Goal: Task Accomplishment & Management: Manage account settings

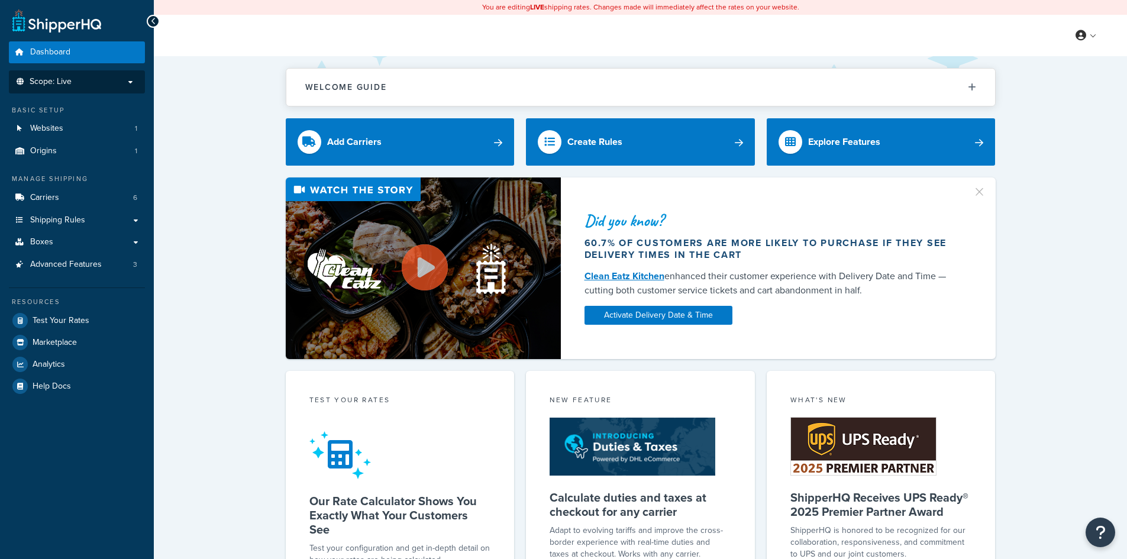
click at [92, 81] on p "Scope: Live" at bounding box center [76, 82] width 125 height 10
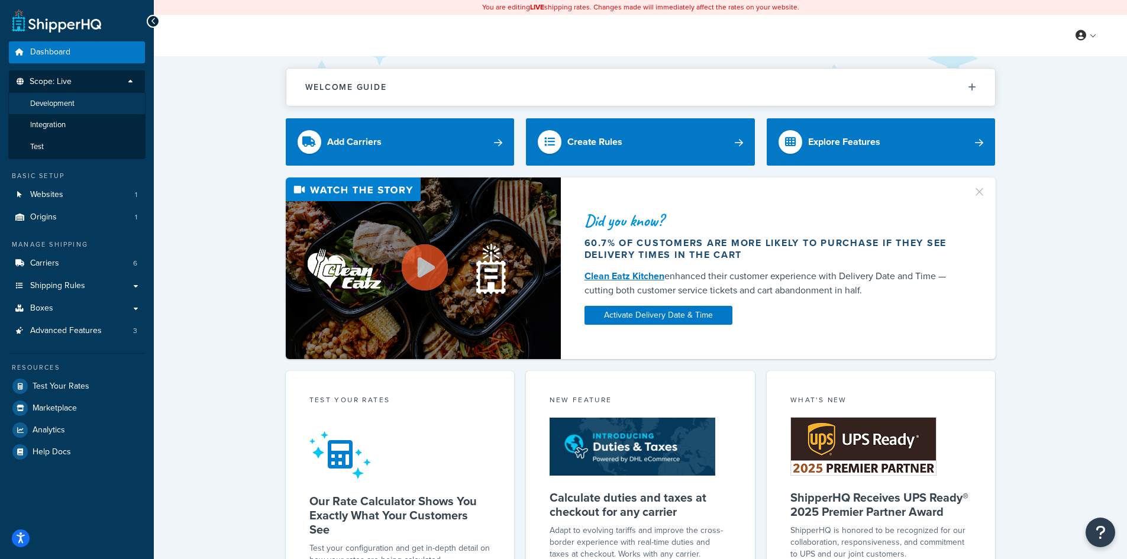
click at [95, 103] on li "Development" at bounding box center [76, 104] width 137 height 22
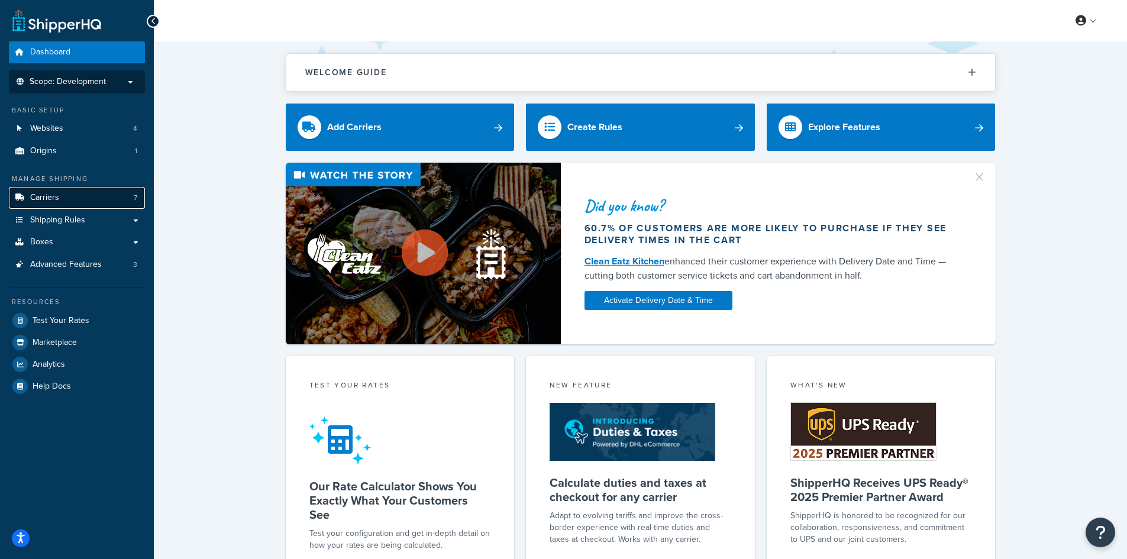
click at [86, 207] on link "Carriers 7" at bounding box center [77, 198] width 136 height 22
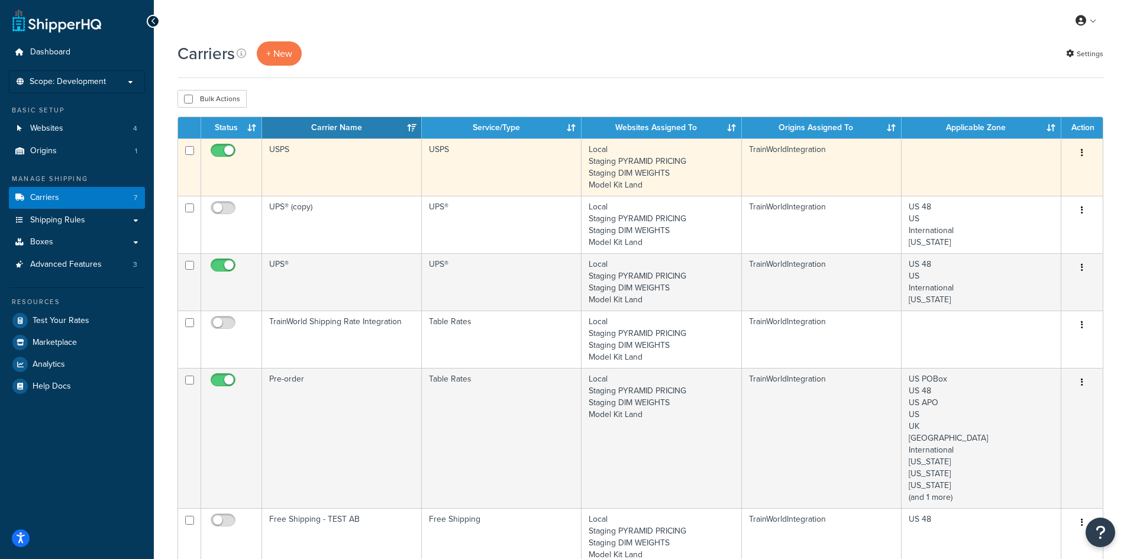
click at [639, 170] on td "Local Staging PYRAMID PRICING Staging DIM WEIGHTS Model Kit Land" at bounding box center [661, 166] width 160 height 57
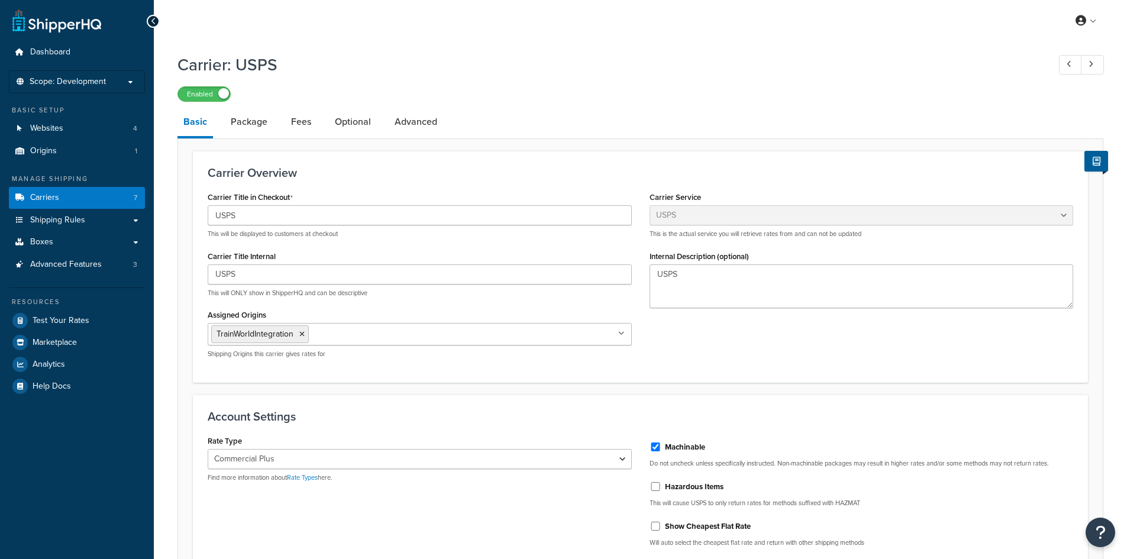
select select "usps"
select select "PLUS"
click at [258, 125] on link "Package" at bounding box center [249, 122] width 49 height 28
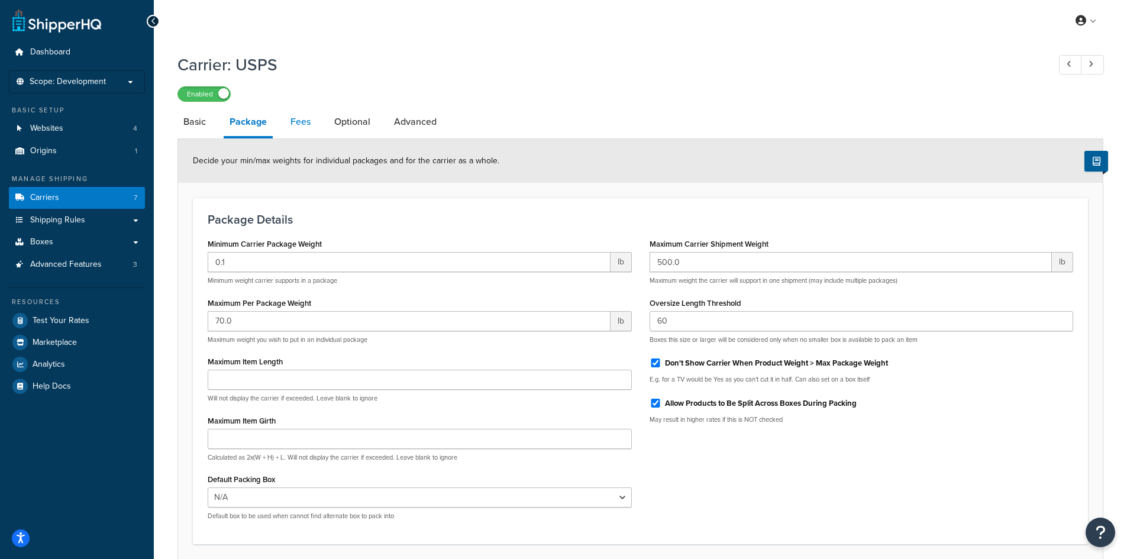
click at [296, 132] on link "Fees" at bounding box center [300, 122] width 32 height 28
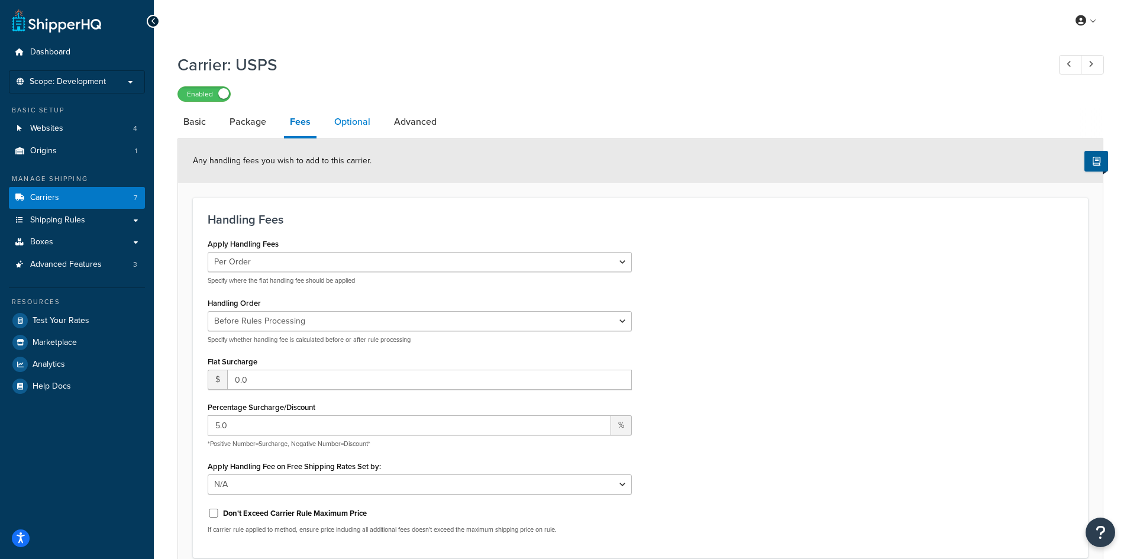
click at [349, 130] on link "Optional" at bounding box center [352, 122] width 48 height 28
select select "118024"
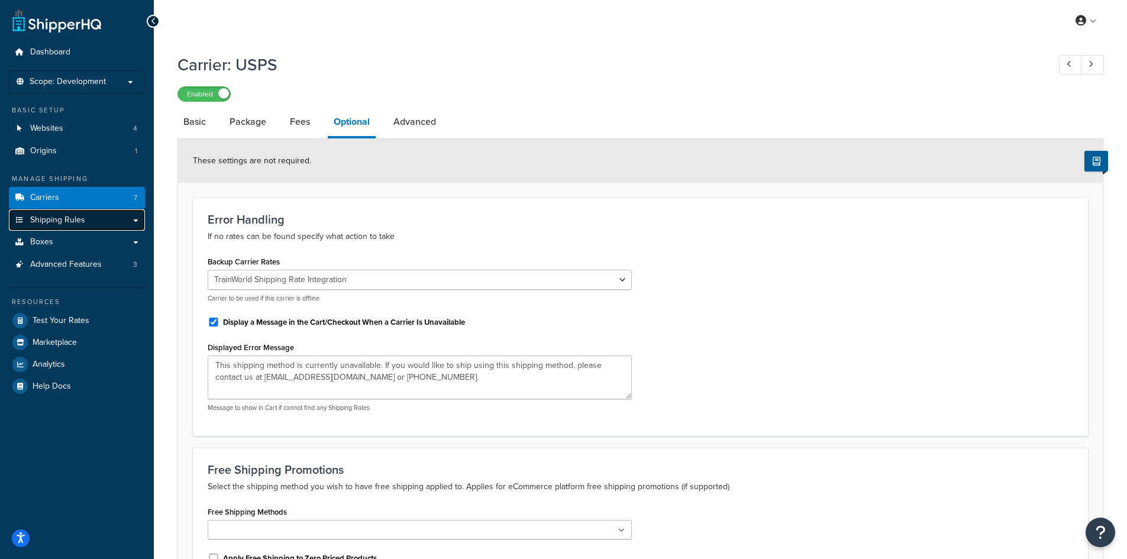
click at [92, 218] on link "Shipping Rules" at bounding box center [77, 220] width 136 height 22
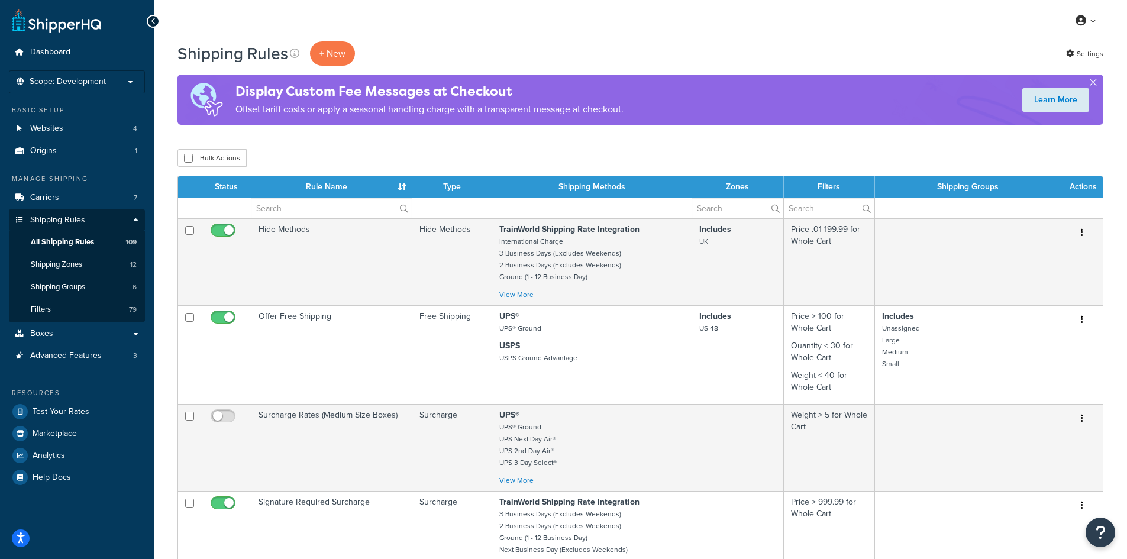
click at [1094, 83] on button "button" at bounding box center [1092, 84] width 3 height 3
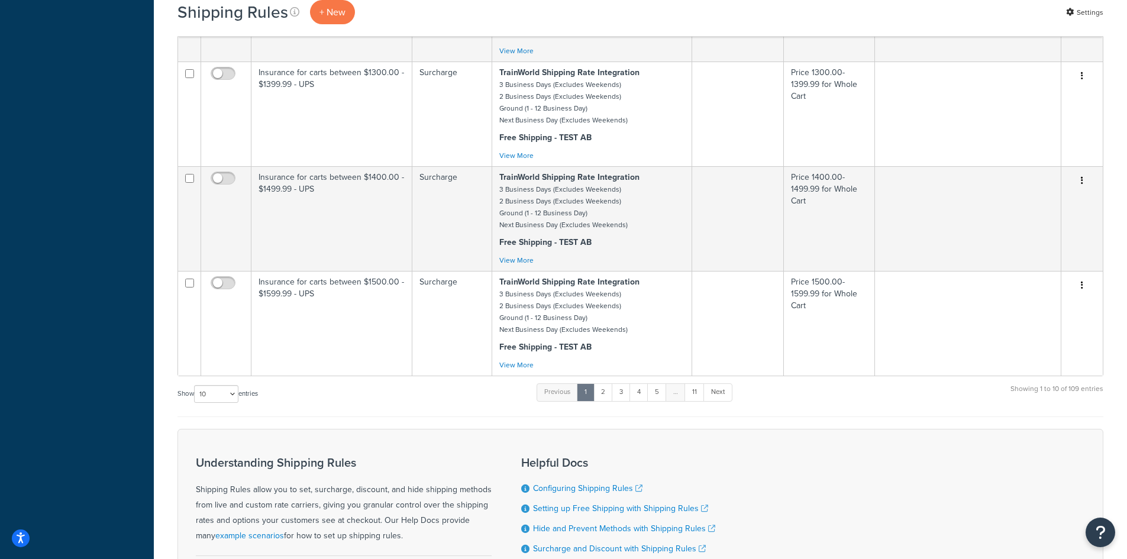
scroll to position [835, 0]
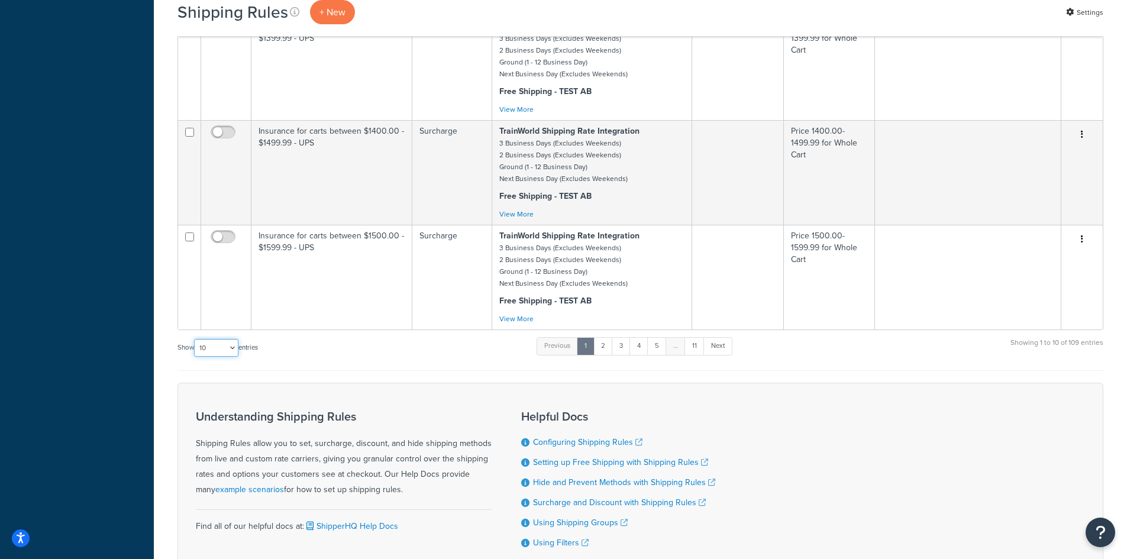
click at [232, 353] on select "10 15 25 50 100 1000" at bounding box center [216, 348] width 44 height 18
select select "1000"
click at [195, 340] on select "10 15 25 50 100 1000" at bounding box center [216, 348] width 44 height 18
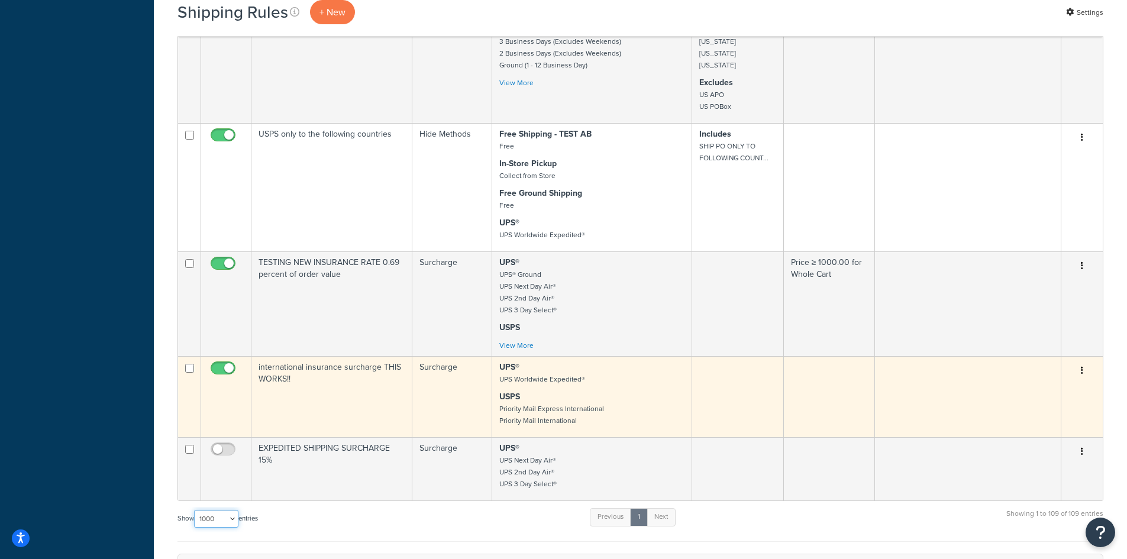
scroll to position [8347, 0]
